Goal: Find specific page/section: Find specific page/section

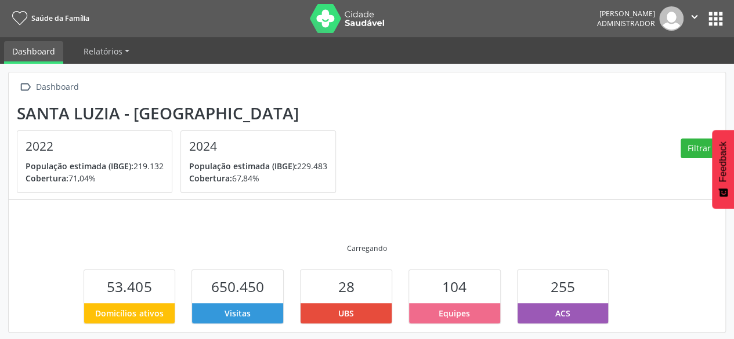
click at [721, 20] on button "apps" at bounding box center [716, 19] width 20 height 20
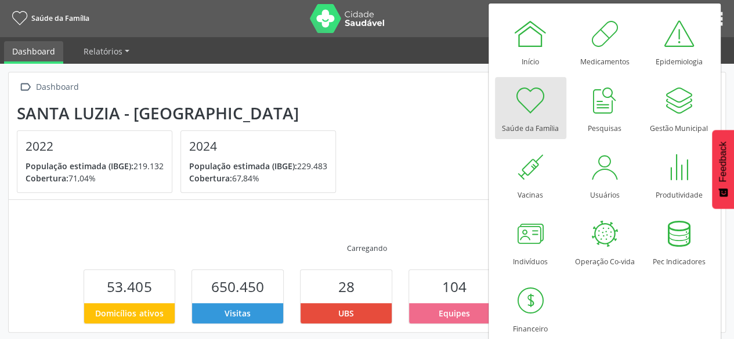
drag, startPoint x: 451, startPoint y: 105, endPoint x: 451, endPoint y: 98, distance: 7.0
click at [451, 105] on section "[GEOGRAPHIC_DATA] - MG 2022 População estimada (IBGE): 219.132 [GEOGRAPHIC_DATA…" at bounding box center [367, 149] width 700 height 90
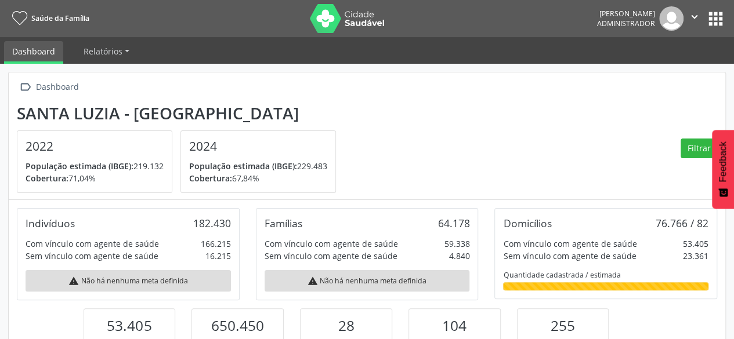
click at [708, 24] on button "apps" at bounding box center [716, 19] width 20 height 20
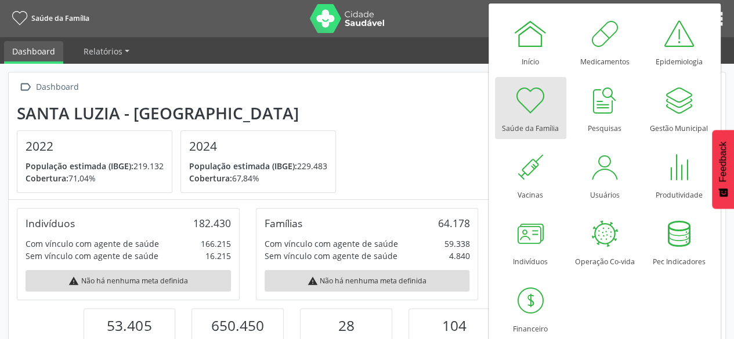
click at [414, 153] on section "[GEOGRAPHIC_DATA] - MG 2022 População estimada (IBGE): 219.132 [GEOGRAPHIC_DATA…" at bounding box center [367, 149] width 700 height 90
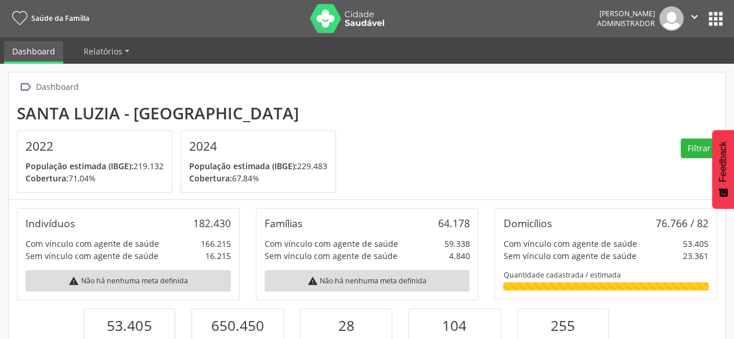
click at [724, 16] on button "apps" at bounding box center [716, 19] width 20 height 20
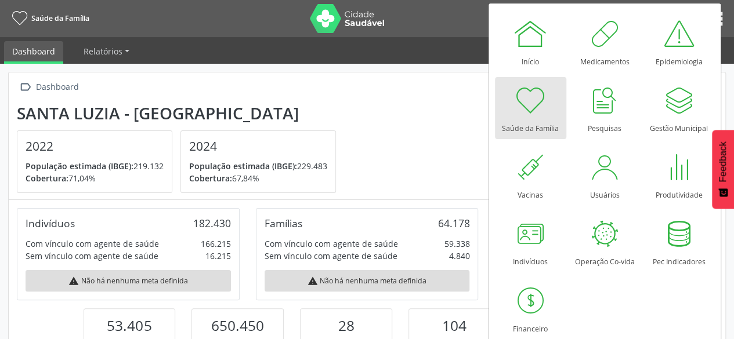
click at [382, 129] on section "[GEOGRAPHIC_DATA] - MG 2022 População estimada (IBGE): 219.132 [GEOGRAPHIC_DATA…" at bounding box center [367, 149] width 700 height 90
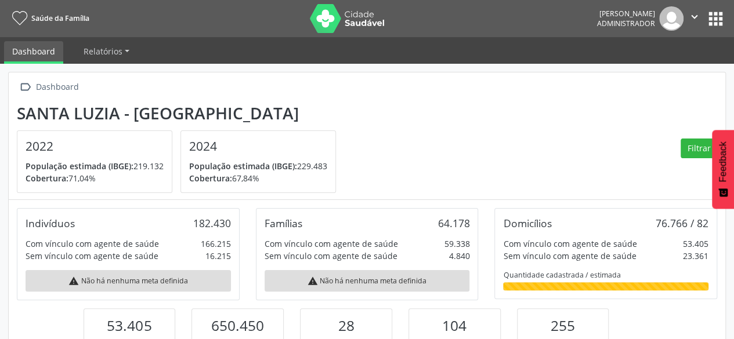
click at [694, 16] on icon "" at bounding box center [694, 16] width 13 height 13
click at [519, 114] on section "[GEOGRAPHIC_DATA] - MG 2022 População estimada (IBGE): 219.132 [GEOGRAPHIC_DATA…" at bounding box center [367, 149] width 700 height 90
click at [117, 49] on span "Relatórios" at bounding box center [103, 51] width 39 height 11
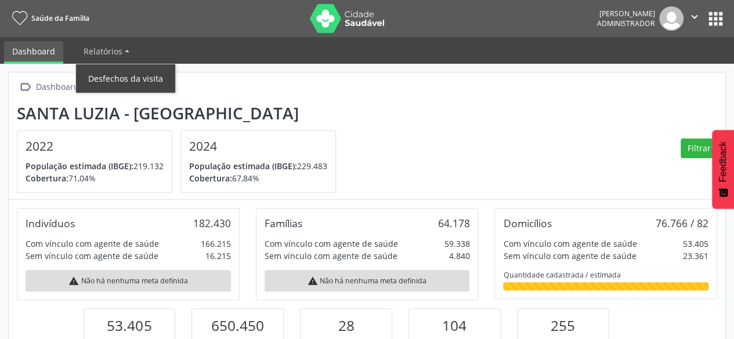
click at [135, 74] on link "Desfechos da visita" at bounding box center [125, 78] width 99 height 20
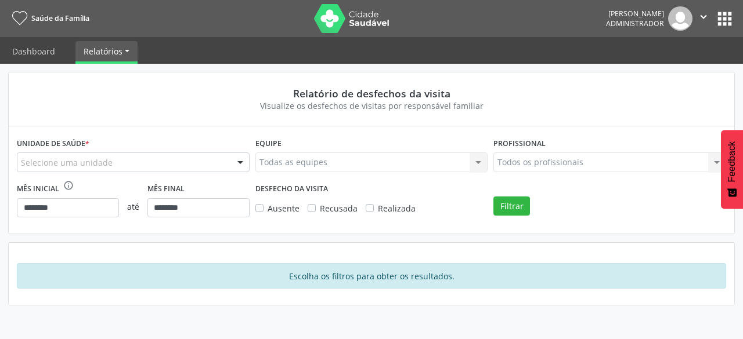
click at [230, 161] on div "Selecione uma unidade Unidade de Saude Alto [GEOGRAPHIC_DATA] Unidade de Saude …" at bounding box center [133, 163] width 233 height 20
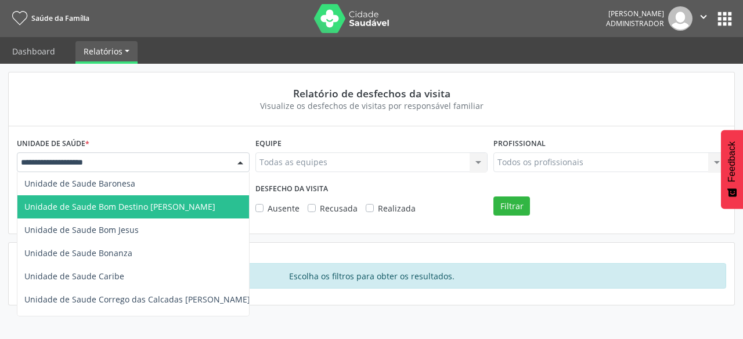
scroll to position [58, 0]
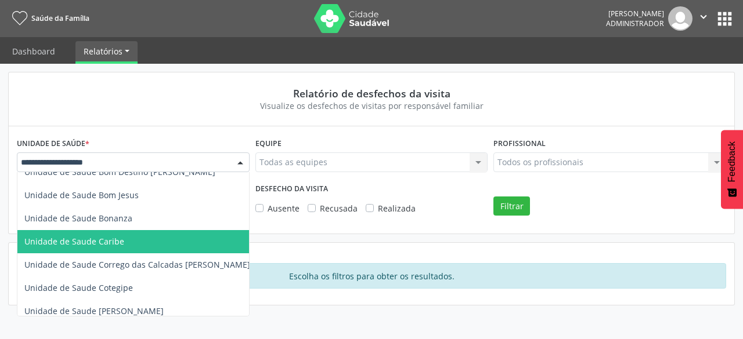
click at [187, 232] on span "Unidade de Saude Caribe" at bounding box center [137, 241] width 240 height 23
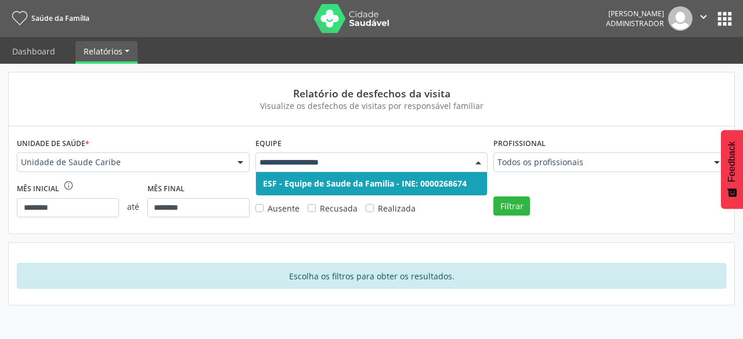
click at [468, 164] on div "ESF - Equipe de Saude da Familia - INE: 0000268674 Nenhum resultado encontrado …" at bounding box center [371, 163] width 233 height 20
click at [455, 158] on input "text" at bounding box center [361, 163] width 205 height 12
click at [451, 106] on div "Visualize os desfechos de visitas por responsável familiar" at bounding box center [371, 106] width 693 height 12
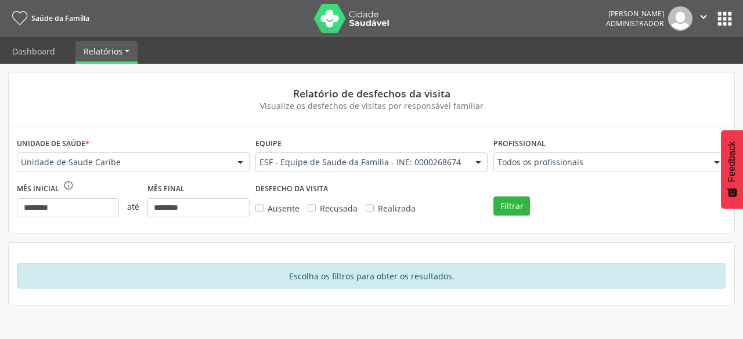
click at [714, 28] on button "apps" at bounding box center [724, 19] width 20 height 20
